Goal: Task Accomplishment & Management: Manage account settings

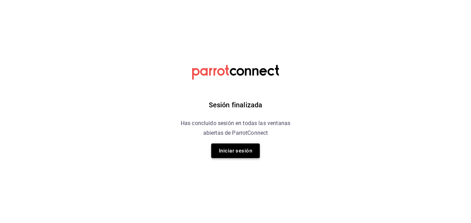
click at [238, 151] on button "Iniciar sesión" at bounding box center [235, 150] width 49 height 15
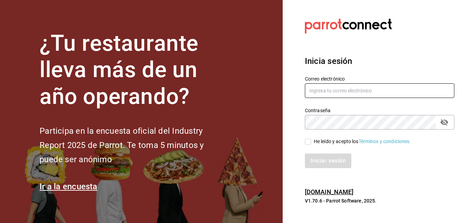
type input "[EMAIL_ADDRESS][DOMAIN_NAME]"
click at [305, 141] on input "He leído y acepto los Términos y condiciones." at bounding box center [308, 141] width 6 height 6
checkbox input "true"
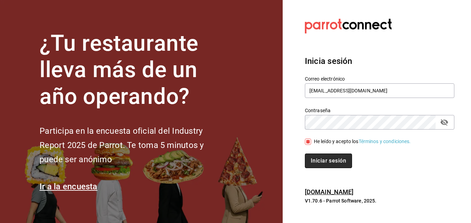
click at [341, 166] on button "Iniciar sesión" at bounding box center [328, 160] width 47 height 15
